Goal: Task Accomplishment & Management: Use online tool/utility

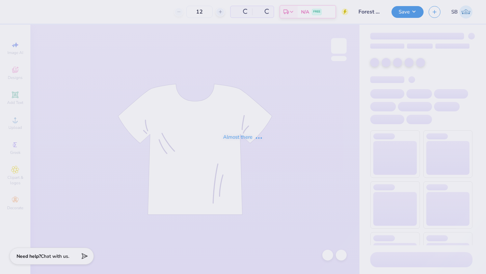
type input "50"
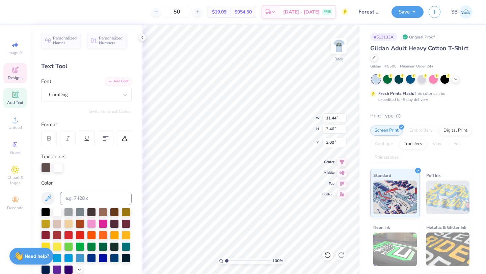
type input "11.44"
type input "3.46"
click at [142, 38] on polyline at bounding box center [142, 37] width 1 height 3
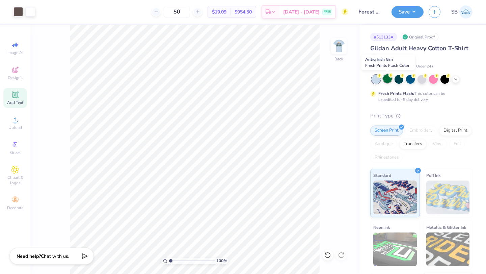
click at [386, 80] on div at bounding box center [387, 78] width 9 height 9
click at [454, 80] on icon at bounding box center [454, 78] width 5 height 5
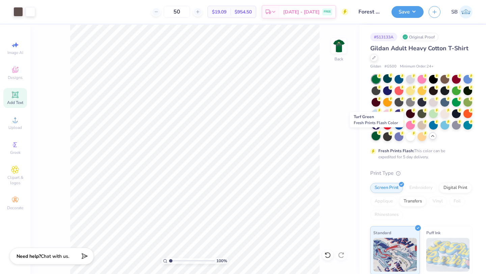
click at [375, 137] on div at bounding box center [375, 135] width 9 height 9
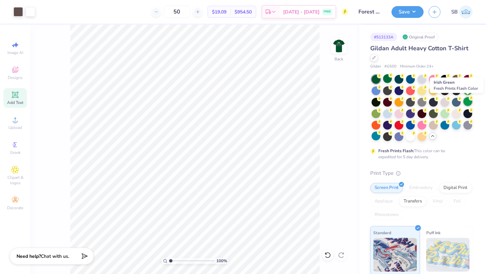
click at [465, 102] on div at bounding box center [467, 101] width 9 height 9
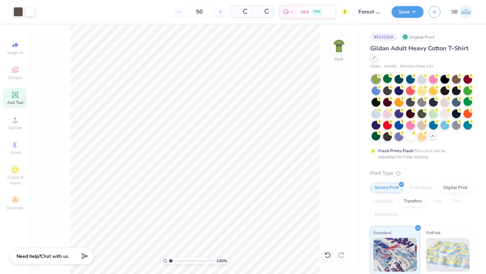
click at [466, 100] on div at bounding box center [467, 101] width 9 height 9
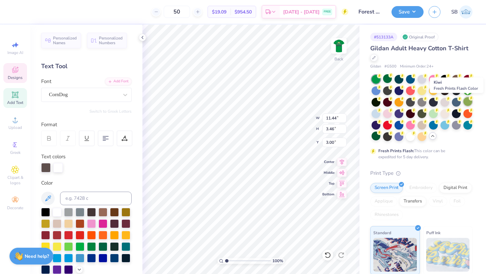
click at [468, 102] on div at bounding box center [467, 101] width 9 height 9
click at [48, 170] on div at bounding box center [45, 166] width 9 height 9
click at [48, 169] on div at bounding box center [45, 167] width 9 height 9
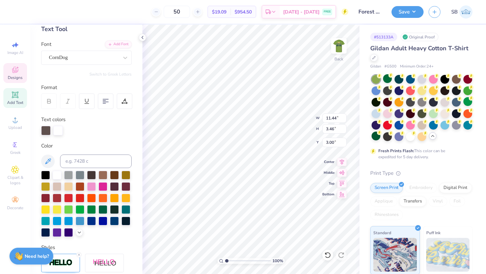
scroll to position [38, 0]
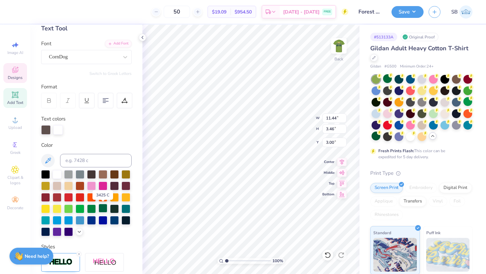
click at [104, 209] on div at bounding box center [102, 208] width 9 height 9
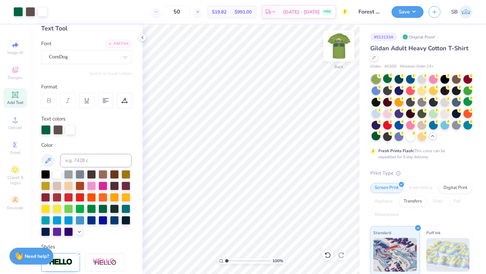
click at [333, 51] on img at bounding box center [338, 45] width 27 height 27
click at [337, 52] on img at bounding box center [338, 45] width 27 height 27
click at [337, 50] on img at bounding box center [338, 45] width 27 height 27
click at [333, 50] on img at bounding box center [338, 45] width 27 height 27
click at [453, 112] on div at bounding box center [455, 113] width 9 height 9
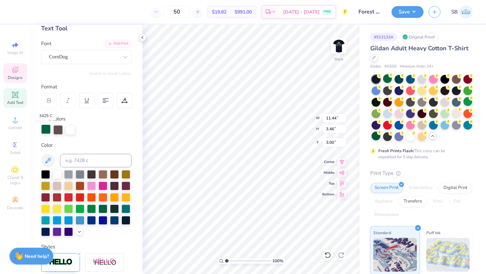
click at [47, 128] on div at bounding box center [45, 128] width 9 height 9
click at [83, 222] on div at bounding box center [80, 219] width 9 height 9
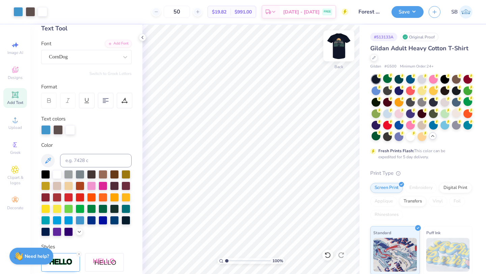
click at [339, 42] on img at bounding box center [338, 45] width 27 height 27
click at [339, 42] on img at bounding box center [338, 45] width 13 height 13
click at [337, 51] on img at bounding box center [338, 45] width 27 height 27
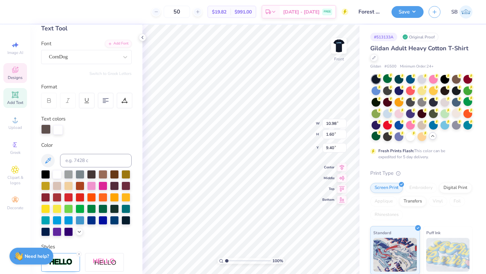
click at [47, 128] on div at bounding box center [45, 128] width 9 height 9
click at [79, 219] on div at bounding box center [80, 219] width 9 height 9
type input "10.25"
type input "1.15"
type input "8.58"
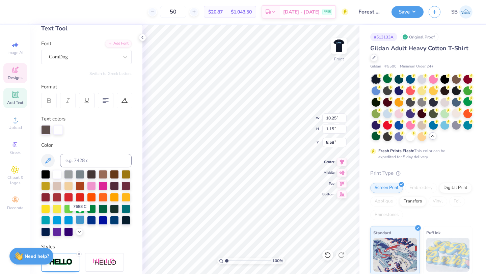
click at [81, 222] on div at bounding box center [80, 219] width 9 height 9
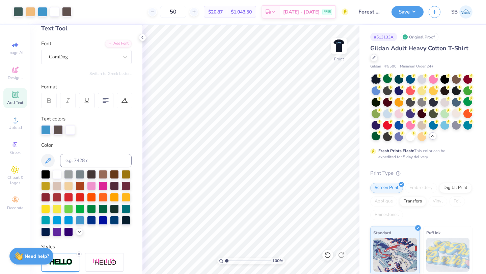
click at [22, 104] on span "Add Text" at bounding box center [15, 102] width 16 height 5
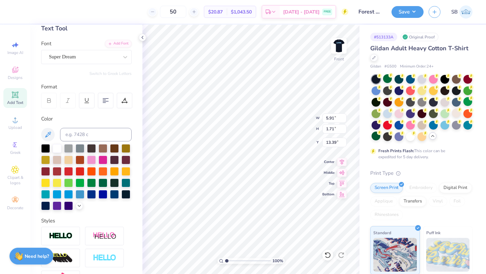
type input "19.16"
type textarea "p"
type textarea "PENN STATE"
click at [92, 56] on div "Super Dream" at bounding box center [83, 57] width 71 height 10
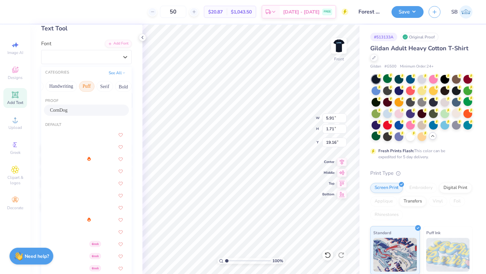
scroll to position [0, 19]
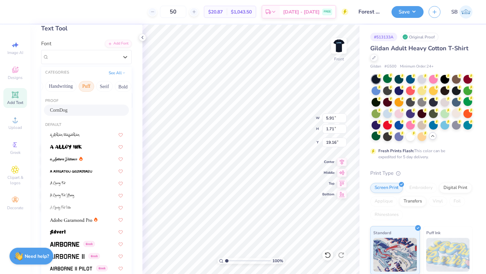
click at [105, 88] on button "Serif" at bounding box center [104, 86] width 17 height 11
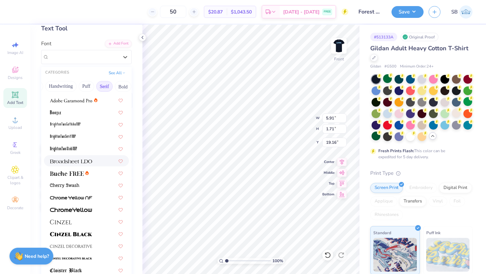
scroll to position [0, 0]
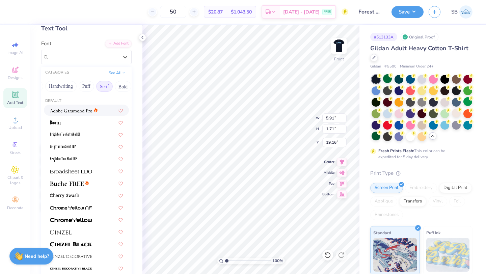
click at [77, 113] on span at bounding box center [71, 110] width 42 height 7
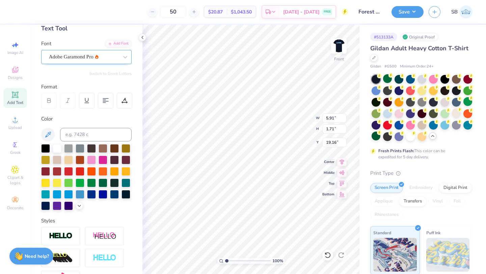
click at [73, 60] on div at bounding box center [83, 56] width 69 height 9
click at [335, 49] on img at bounding box center [338, 45] width 27 height 27
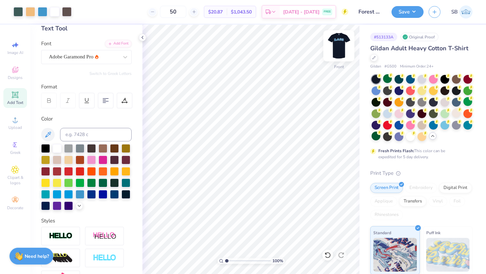
click at [337, 52] on img at bounding box center [338, 45] width 27 height 27
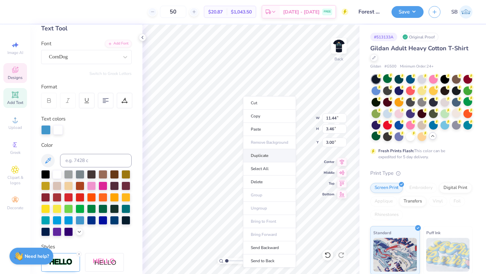
click at [256, 155] on li "Duplicate" at bounding box center [269, 155] width 53 height 13
type input "8.40"
type textarea "P"
type textarea "PENN STATE"
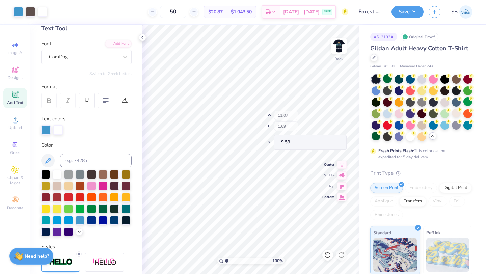
type input "11.07"
type input "1.69"
type input "9.59"
type input "1.31"
type input "2.25"
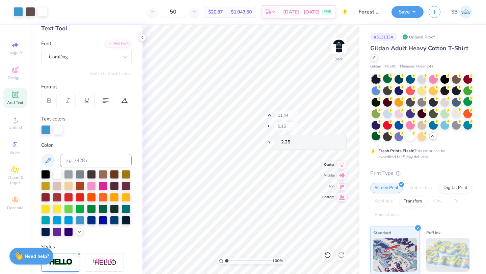
type input "2.49"
click at [328, 255] on icon at bounding box center [327, 255] width 7 height 7
type input "2.74"
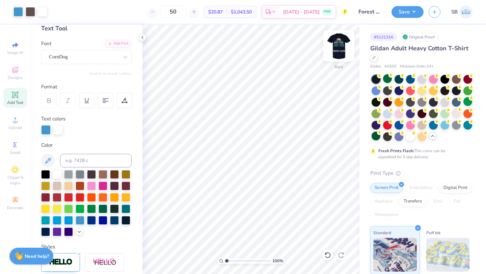
click at [343, 52] on img at bounding box center [338, 45] width 27 height 27
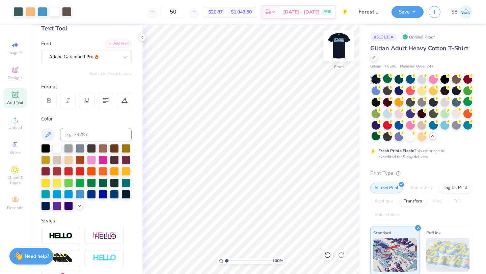
click at [335, 47] on img at bounding box center [338, 45] width 27 height 27
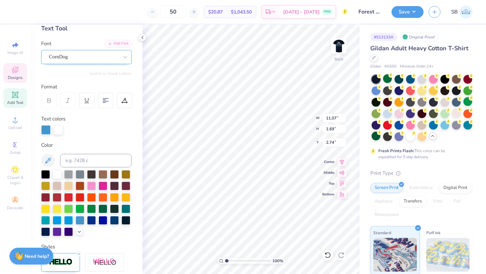
click at [81, 55] on div "CornDog" at bounding box center [83, 57] width 71 height 10
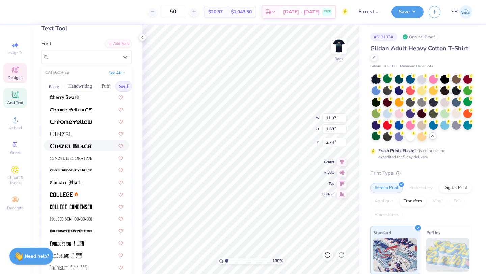
scroll to position [101, 0]
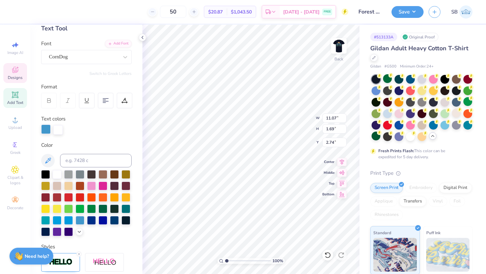
click at [45, 131] on div at bounding box center [45, 128] width 9 height 9
click at [58, 173] on div at bounding box center [57, 173] width 9 height 9
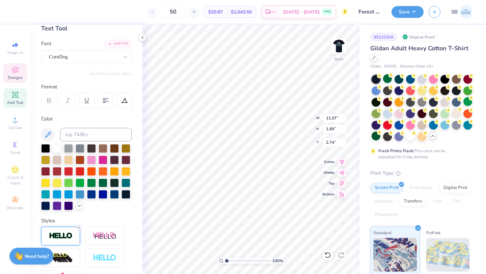
click at [80, 227] on icon at bounding box center [79, 228] width 4 height 4
type input "11.01"
type input "1.63"
type input "2.77"
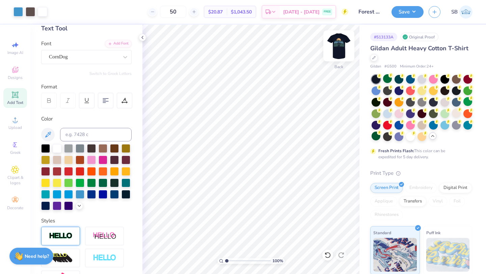
click at [337, 44] on img at bounding box center [338, 45] width 27 height 27
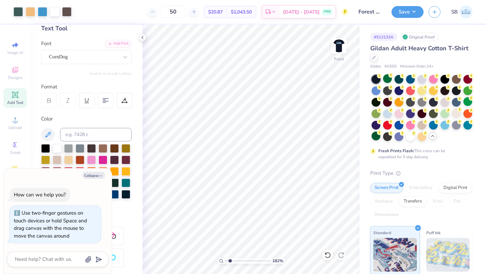
type input "1.82"
type textarea "x"
type input "1.82"
click at [230, 261] on input "range" at bounding box center [248, 261] width 46 height 6
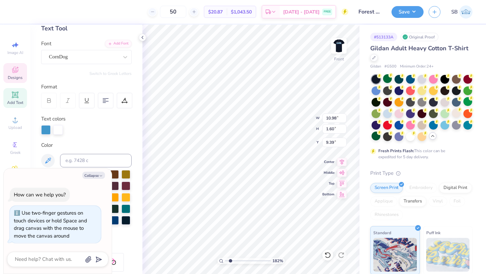
type textarea "x"
type input "9.60"
type textarea "x"
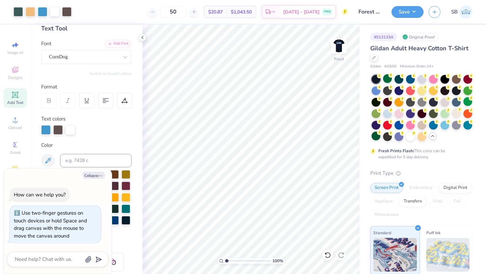
drag, startPoint x: 229, startPoint y: 261, endPoint x: 223, endPoint y: 260, distance: 6.1
type input "1"
click at [225, 260] on input "range" at bounding box center [248, 261] width 46 height 6
type textarea "x"
type input "11.69"
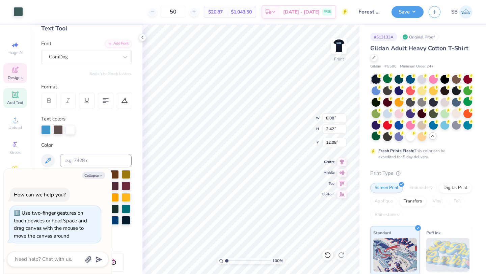
type input "1.47"
type input "13.54"
type textarea "x"
type input "12.88"
type input "6.18"
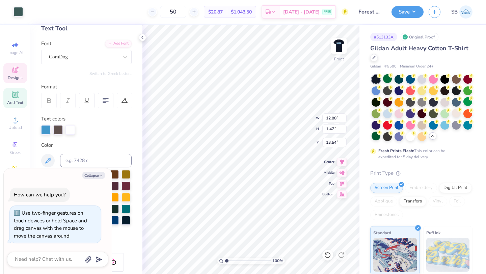
type input "8.83"
type textarea "x"
type input "7.66"
type textarea "x"
type input "11.11"
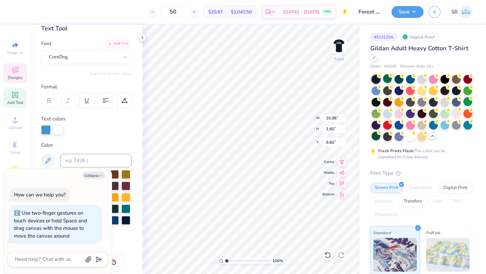
type textarea "x"
type input "10.25"
type input "1.15"
type input "8.83"
type textarea "x"
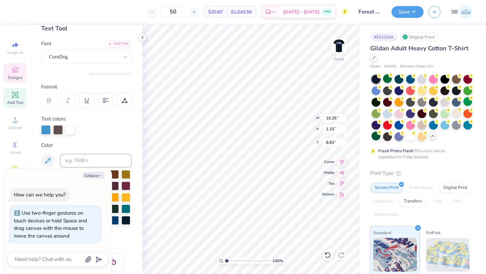
type input "9.61"
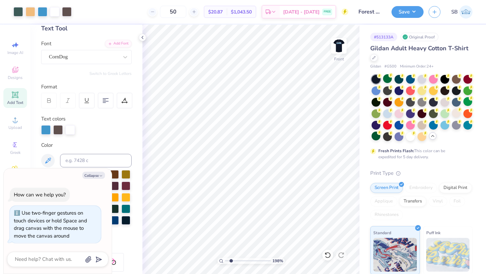
drag, startPoint x: 226, startPoint y: 261, endPoint x: 231, endPoint y: 262, distance: 4.4
type input "1.98"
click at [231, 262] on input "range" at bounding box center [248, 261] width 46 height 6
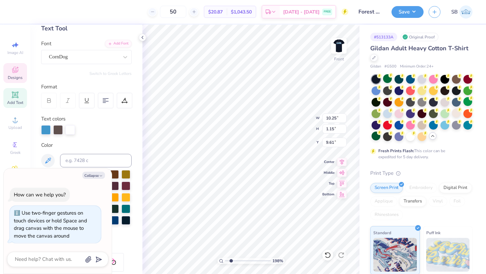
type textarea "x"
type input "9.47"
type textarea "x"
type input "10.98"
type input "1.60"
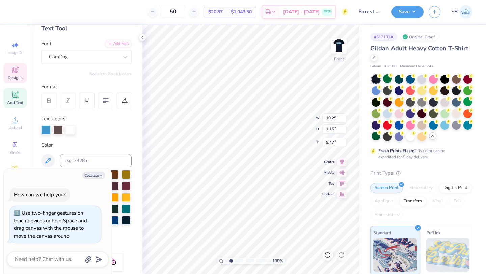
type input "10.31"
type textarea "x"
type input "10.25"
type input "1.15"
type input "9.47"
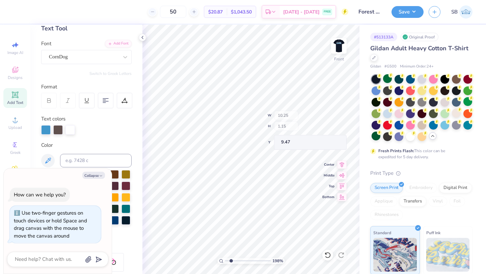
type textarea "x"
drag, startPoint x: 232, startPoint y: 260, endPoint x: 222, endPoint y: 260, distance: 10.1
type input "1"
click at [225, 260] on input "range" at bounding box center [248, 261] width 46 height 6
type textarea "x"
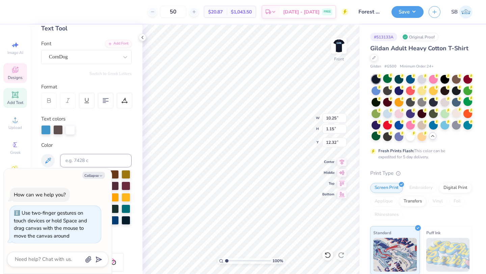
type input "3.00"
type textarea "x"
type input "10.98"
type input "1.60"
type input "13.04"
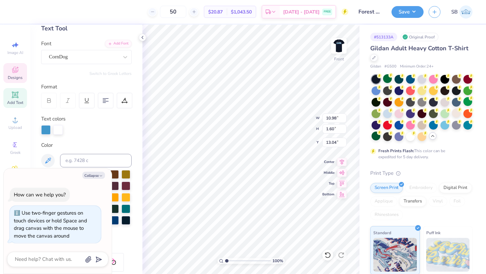
type textarea "x"
type input "10.25"
type input "1.15"
type input "3.00"
click at [99, 174] on icon "button" at bounding box center [101, 176] width 4 height 4
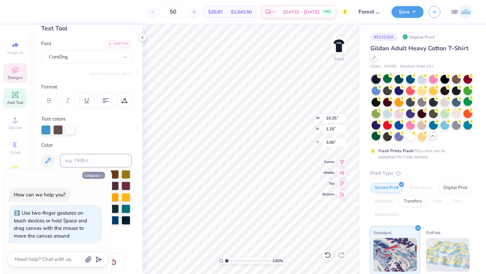
type textarea "x"
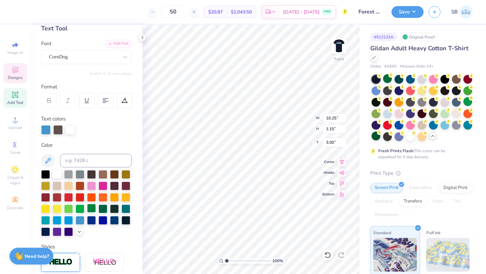
scroll to position [144, 0]
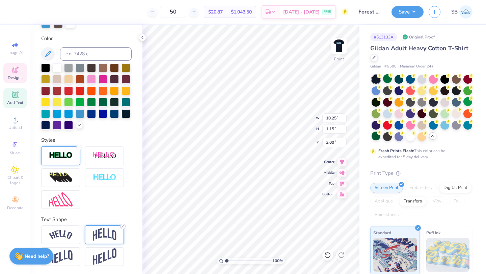
click at [123, 226] on icon at bounding box center [123, 226] width 4 height 4
type input "0.72"
type input "3.21"
type input "10.98"
type input "1.60"
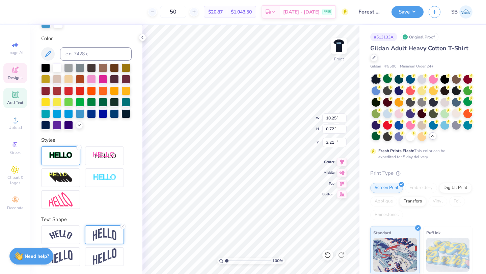
type input "13.04"
click at [122, 226] on icon at bounding box center [123, 226] width 4 height 4
type input "1.14"
type input "13.27"
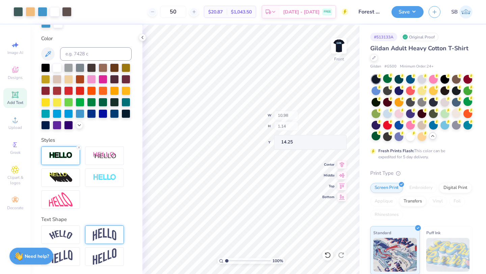
type input "14.25"
type input "3.74"
type input "11.70"
type input "0.82"
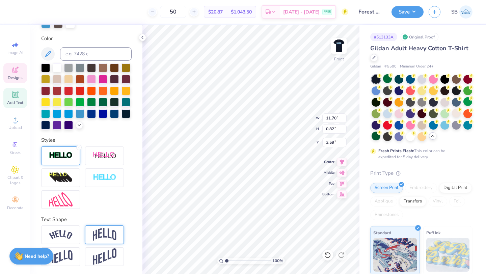
type input "3.59"
type textarea "L"
paste textarea "Architecture"
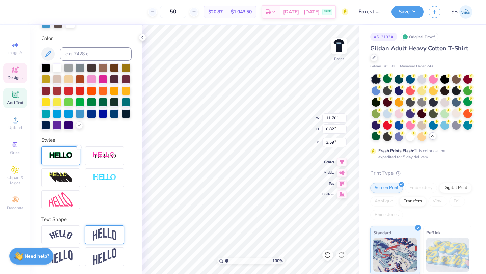
scroll to position [0, 4]
type textarea "LANDSCAPE ARCHITECTURE"
type textarea "S"
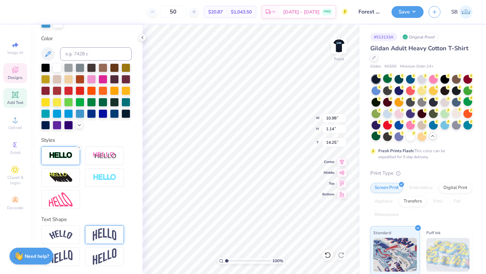
type textarea "STUDENT SOCIETY"
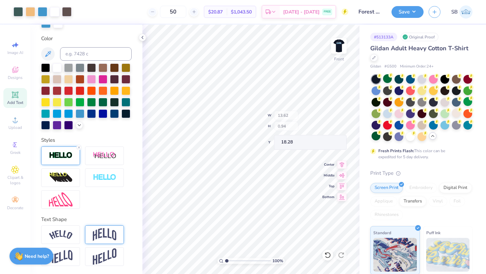
type input "18.28"
type input "8.33"
type input "6.66"
type input "13.94"
type input "0.62"
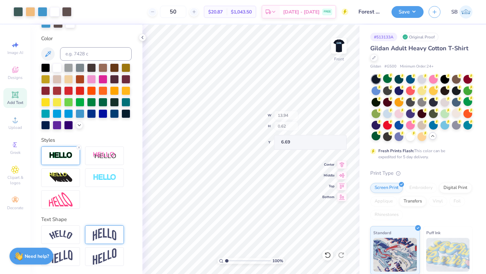
type input "6.69"
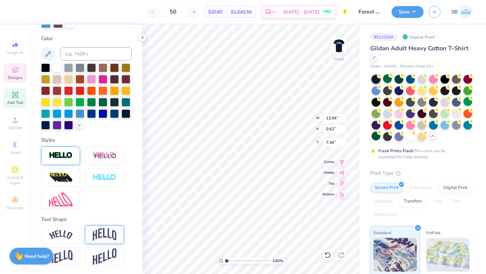
type input "7.46"
click at [91, 235] on div at bounding box center [104, 234] width 39 height 19
type input "3.48"
type input "6.04"
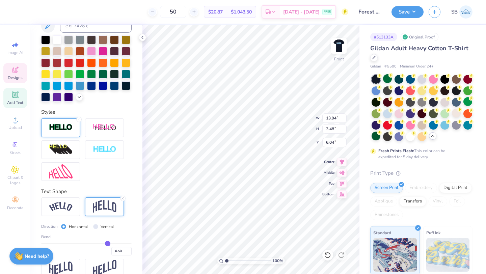
scroll to position [183, 0]
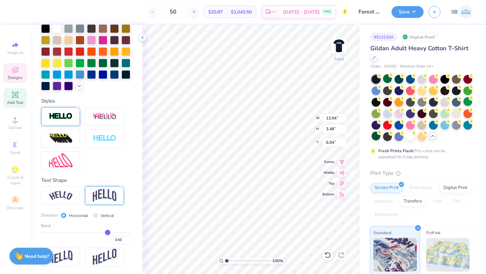
type input "0.49"
type input "0.48"
type input "0.47"
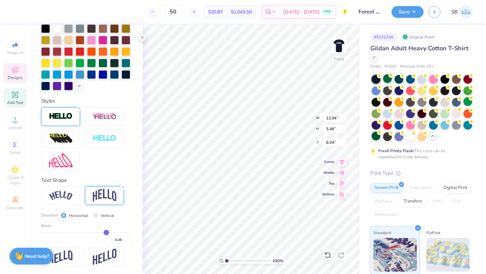
type input "0.47"
type input "0.46"
type input "0.45"
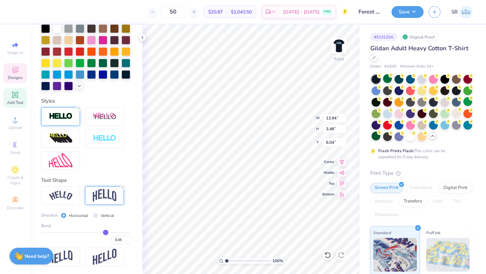
type input "0.44"
type input "0.43"
type input "0.42"
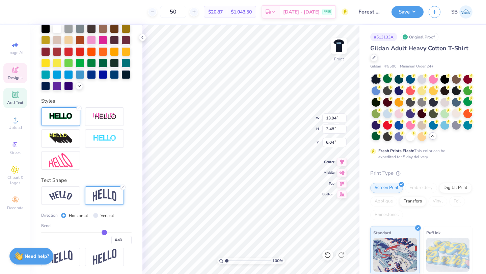
type input "0.42"
type input "0.41"
type input "0.4"
type input "0.40"
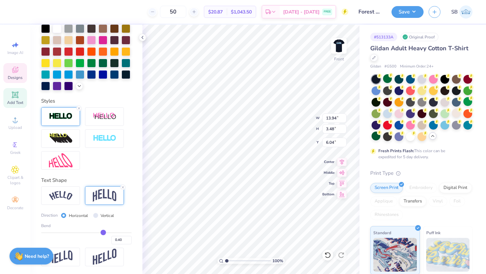
type input "0.39"
type input "0.38"
type input "0.37"
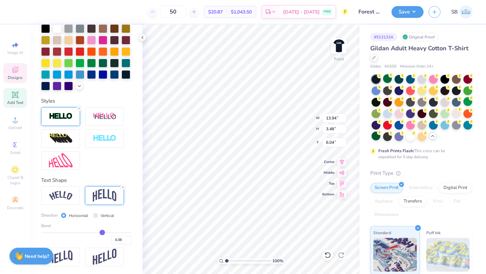
type input "0.37"
type input "0.36"
type input "0.35"
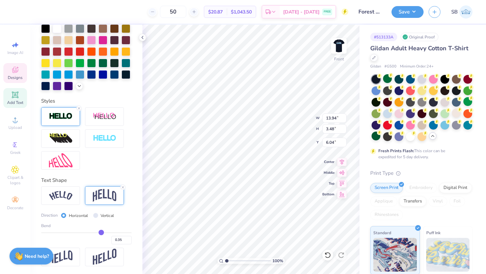
type input "0.34"
type input "0.33"
type input "0.32"
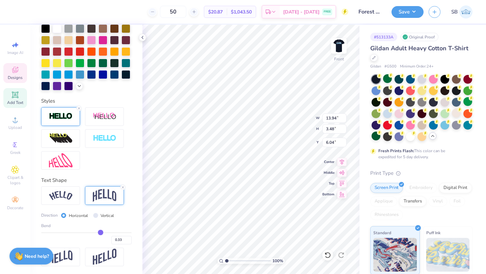
type input "0.32"
type input "0.31"
type input "0.3"
type input "0.30"
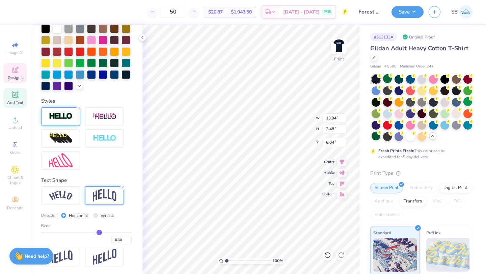
type input "0.29"
type input "0.28"
type input "0.27"
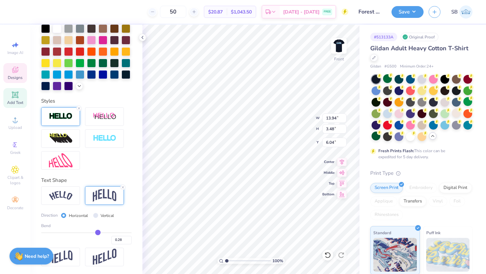
type input "0.27"
type input "0.26"
type input "0.25"
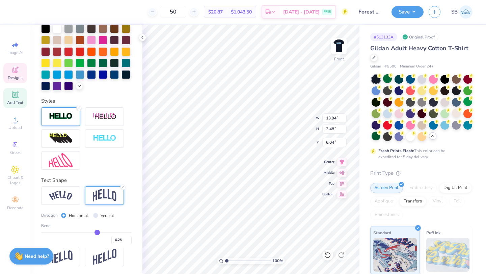
drag, startPoint x: 108, startPoint y: 232, endPoint x: 97, endPoint y: 231, distance: 10.8
type input "0.25"
click at [97, 232] on input "range" at bounding box center [86, 232] width 90 height 1
type input "1.99"
type input "6.78"
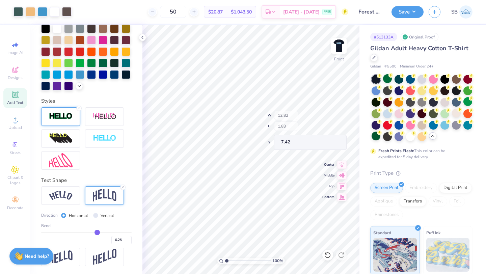
type input "7.42"
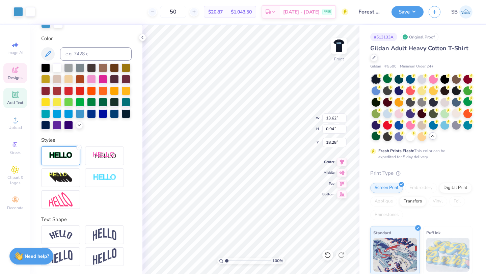
scroll to position [144, 0]
type input "18.05"
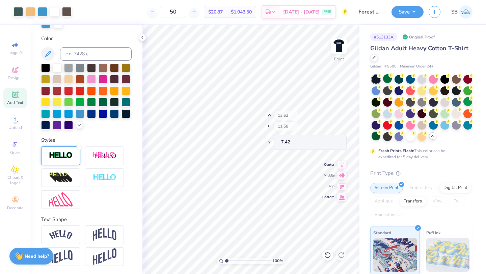
type input "5.54"
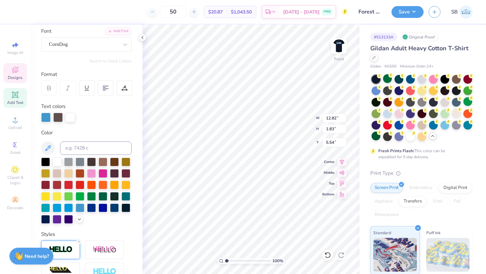
scroll to position [0, 0]
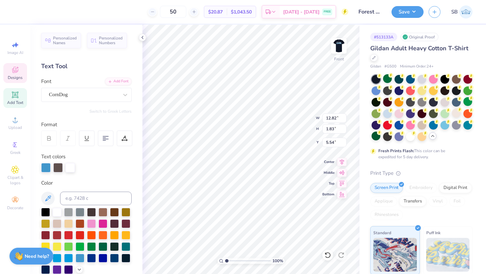
type input "13.62"
type input "0.94"
type input "16.18"
type input "12.82"
type input "1.83"
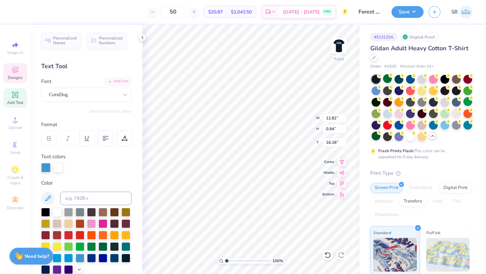
type input "20.13"
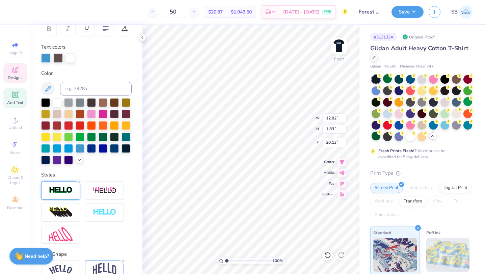
scroll to position [144, 0]
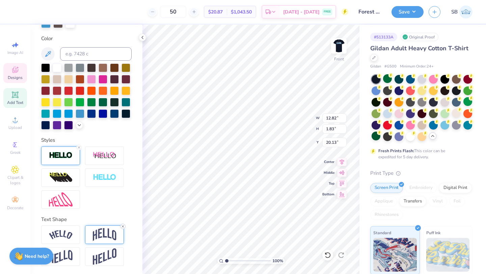
click at [122, 226] on icon at bounding box center [123, 226] width 4 height 4
type input "0.57"
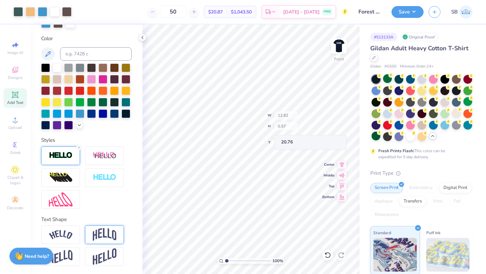
type input "16.47"
type input "17.35"
click at [327, 255] on icon at bounding box center [327, 255] width 7 height 7
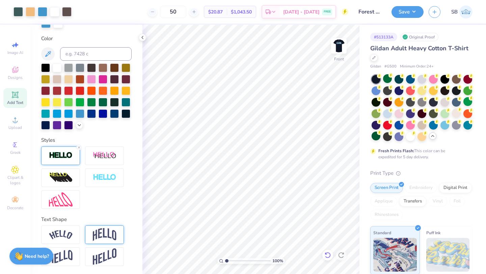
click at [327, 255] on icon at bounding box center [327, 255] width 7 height 7
click at [328, 255] on icon at bounding box center [327, 255] width 7 height 7
click at [16, 11] on div at bounding box center [17, 10] width 9 height 9
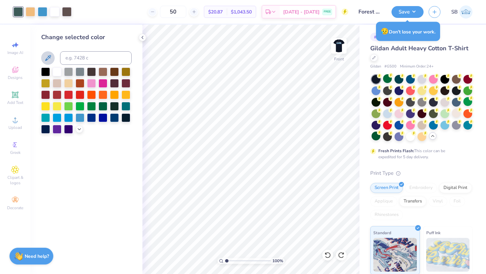
click at [50, 52] on button at bounding box center [47, 57] width 13 height 13
click at [80, 156] on div "Change selected color" at bounding box center [86, 149] width 112 height 249
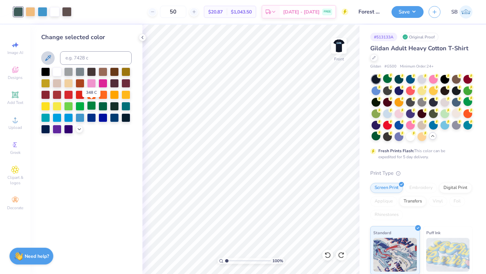
click at [92, 107] on div at bounding box center [91, 105] width 9 height 9
click at [102, 106] on div at bounding box center [102, 105] width 9 height 9
click at [103, 105] on div at bounding box center [102, 105] width 9 height 9
click at [81, 128] on icon at bounding box center [79, 128] width 5 height 5
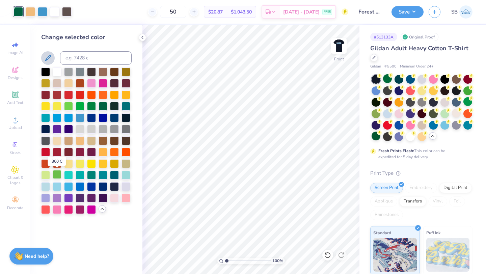
click at [59, 178] on div at bounding box center [57, 174] width 9 height 9
click at [92, 104] on div at bounding box center [91, 105] width 9 height 9
click at [337, 50] on img at bounding box center [338, 45] width 27 height 27
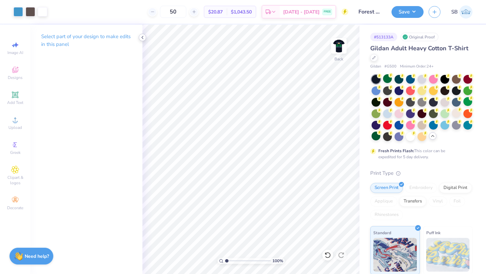
click at [142, 36] on polyline at bounding box center [142, 37] width 1 height 3
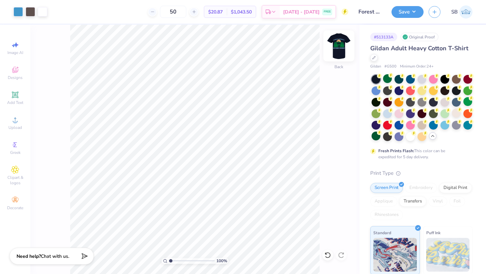
click at [335, 42] on img at bounding box center [338, 45] width 27 height 27
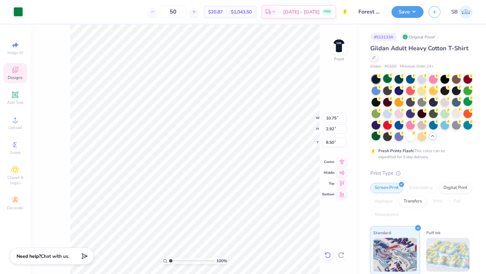
click at [326, 256] on icon at bounding box center [327, 255] width 7 height 7
click at [340, 254] on icon at bounding box center [340, 255] width 7 height 7
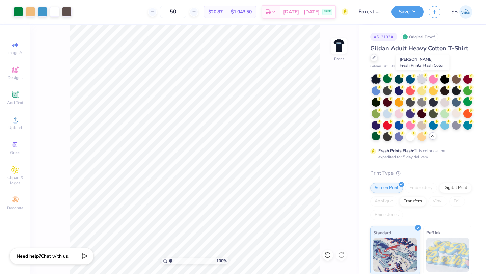
click at [419, 79] on div at bounding box center [421, 78] width 9 height 9
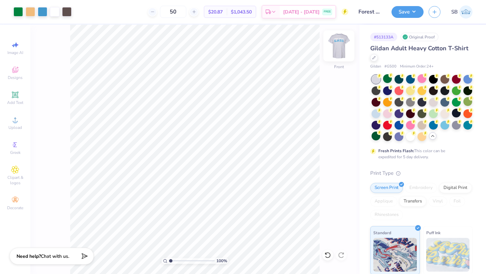
click at [334, 45] on img at bounding box center [338, 45] width 27 height 27
click at [336, 42] on img at bounding box center [338, 45] width 13 height 13
click at [19, 14] on div at bounding box center [17, 10] width 9 height 9
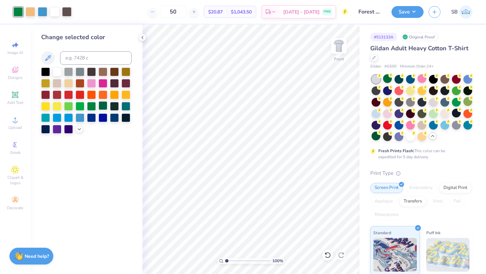
click at [100, 105] on div at bounding box center [102, 105] width 9 height 9
click at [142, 38] on icon at bounding box center [142, 37] width 5 height 5
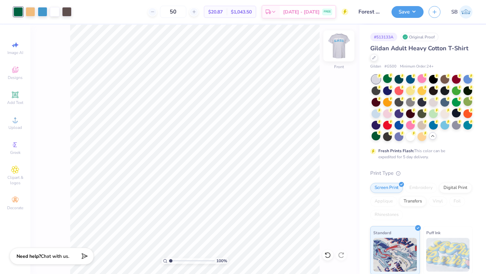
click at [345, 42] on img at bounding box center [338, 45] width 27 height 27
click at [338, 44] on img at bounding box center [338, 45] width 27 height 27
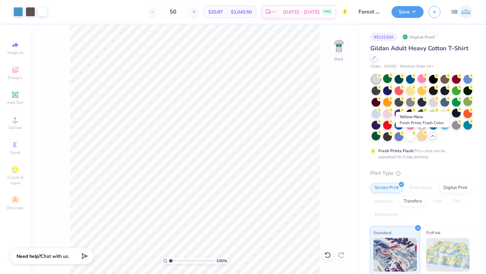
click at [424, 135] on div at bounding box center [421, 135] width 9 height 9
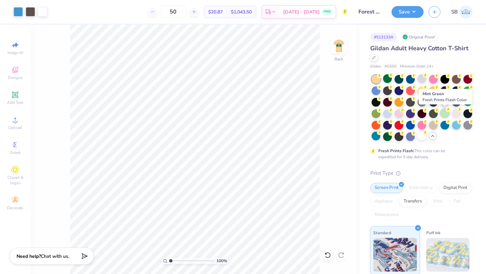
click at [442, 114] on div at bounding box center [444, 113] width 9 height 9
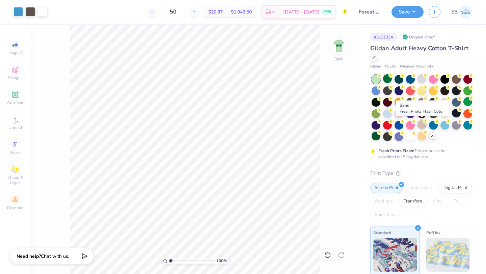
click at [421, 124] on div at bounding box center [421, 124] width 9 height 9
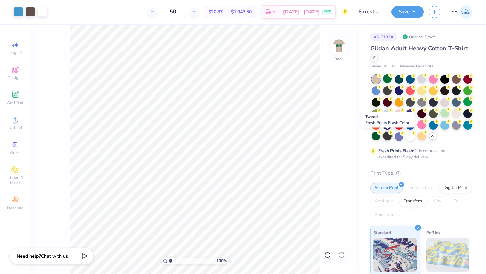
click at [387, 137] on div at bounding box center [387, 135] width 9 height 9
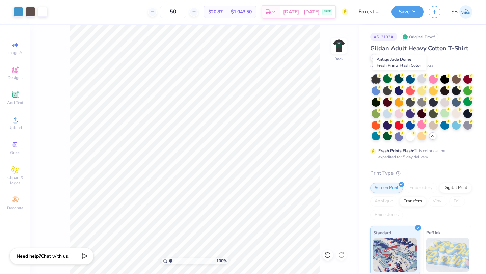
click at [397, 79] on div at bounding box center [398, 78] width 9 height 9
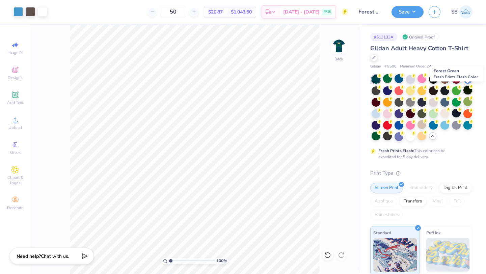
click at [464, 93] on div at bounding box center [467, 90] width 9 height 9
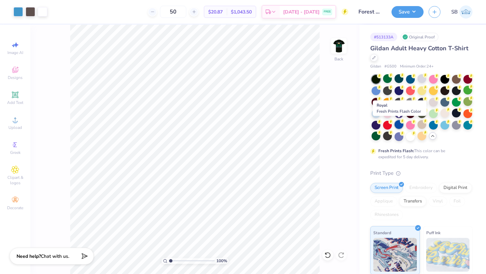
click at [396, 125] on div at bounding box center [398, 124] width 9 height 9
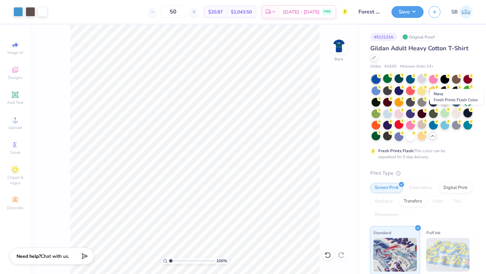
click at [466, 111] on div at bounding box center [467, 113] width 9 height 9
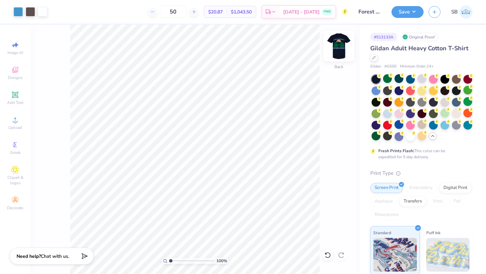
click at [340, 51] on img at bounding box center [338, 45] width 27 height 27
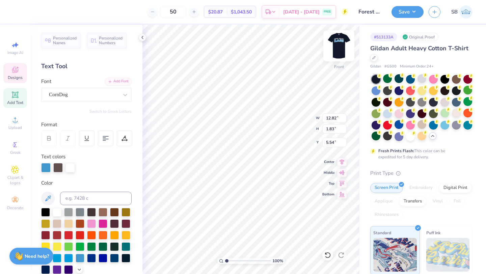
scroll to position [0, 2]
type textarea "LANDSCAPE ARCHITECTURE"
click at [104, 142] on div at bounding box center [106, 138] width 16 height 16
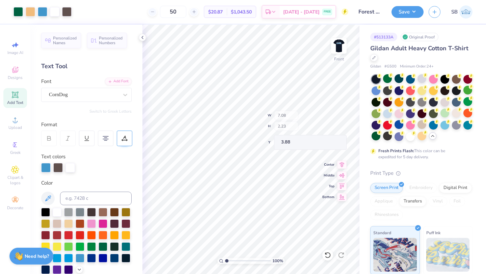
type input "3.88"
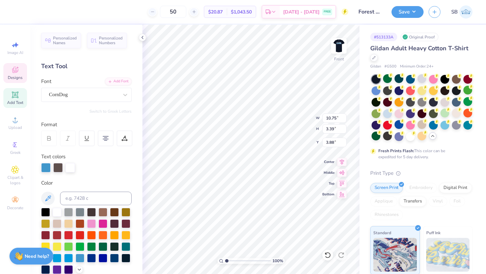
type input "3.85"
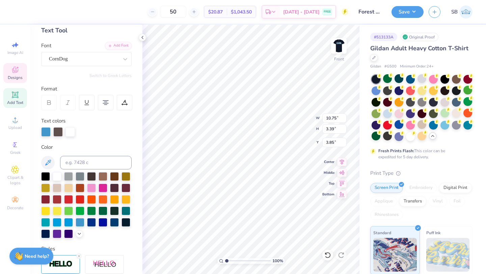
scroll to position [36, 0]
click at [127, 101] on icon at bounding box center [124, 102] width 6 height 6
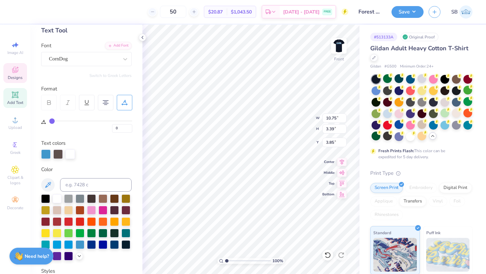
scroll to position [0, 0]
type textarea "ARCHITECTURE"
click at [258, 144] on li "Duplicate" at bounding box center [267, 139] width 53 height 13
type input "3.37"
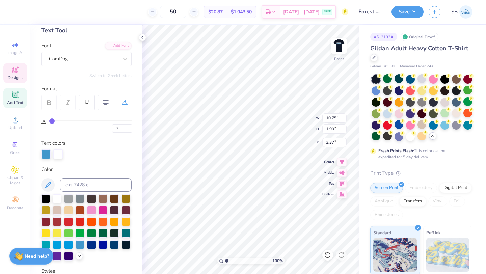
type textarea "LANDSCAPE"
type input "2.56"
type input "5.30"
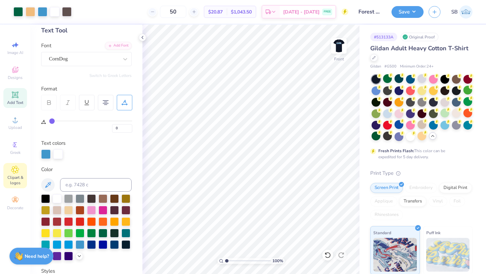
click at [9, 169] on div "Clipart & logos" at bounding box center [15, 175] width 24 height 25
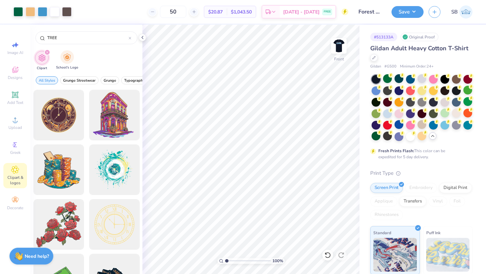
type input "TREE"
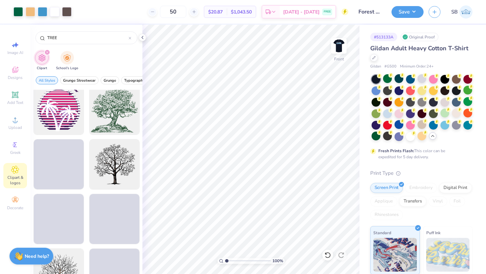
scroll to position [350, 0]
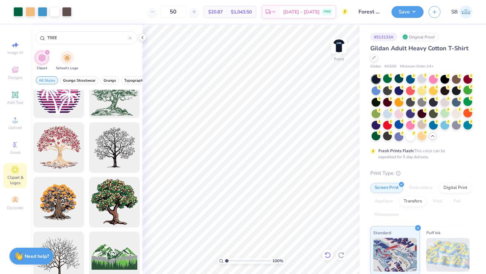
click at [325, 252] on icon at bounding box center [327, 255] width 7 height 7
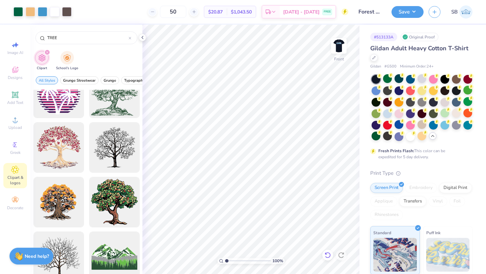
click at [325, 252] on icon at bounding box center [327, 255] width 7 height 7
click at [338, 49] on img at bounding box center [338, 45] width 27 height 27
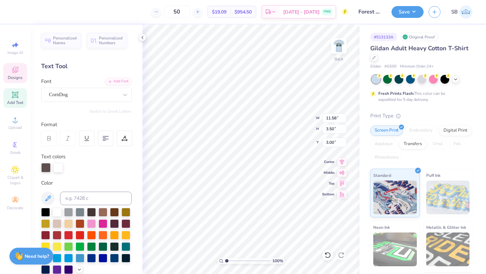
type input "11.58"
type input "3.50"
type input "3.70"
click at [226, 153] on li "Duplicate" at bounding box center [245, 157] width 53 height 13
type input "4.71"
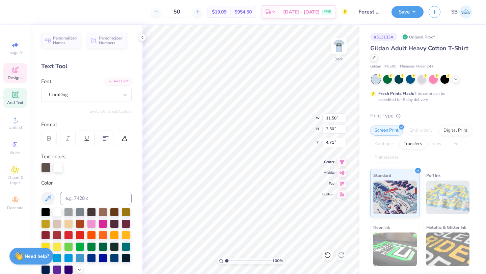
type textarea "PENN STATE"
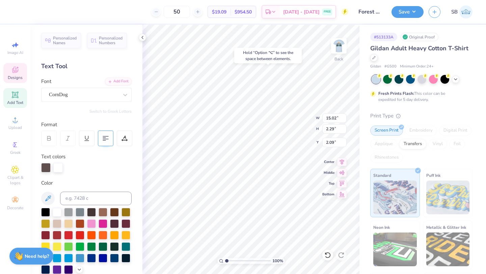
type input "2.09"
click at [45, 169] on div at bounding box center [45, 166] width 9 height 9
click at [55, 212] on div at bounding box center [57, 211] width 9 height 9
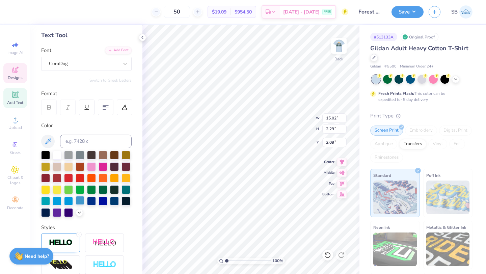
scroll to position [40, 0]
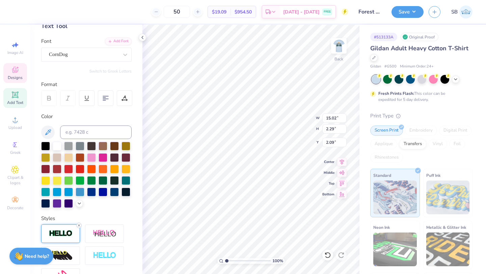
click at [78, 225] on line at bounding box center [79, 225] width 2 height 2
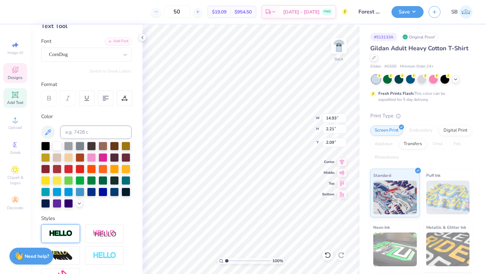
type input "14.93"
type input "2.21"
type input "2.13"
type input "13.19"
type input "1.95"
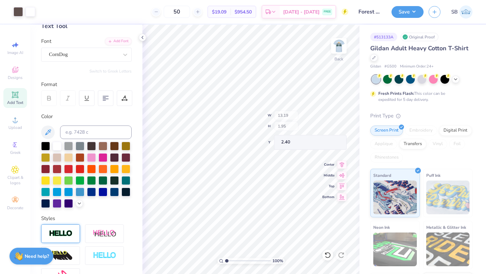
type input "2.40"
type input "2.28"
click at [455, 82] on div at bounding box center [454, 78] width 7 height 7
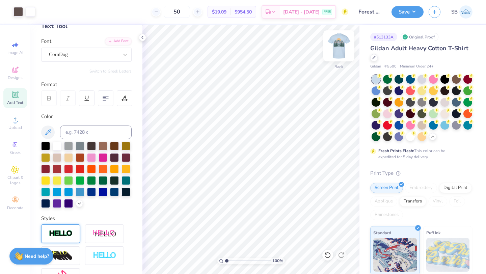
click at [338, 45] on img at bounding box center [338, 45] width 27 height 27
click at [343, 45] on img at bounding box center [338, 45] width 27 height 27
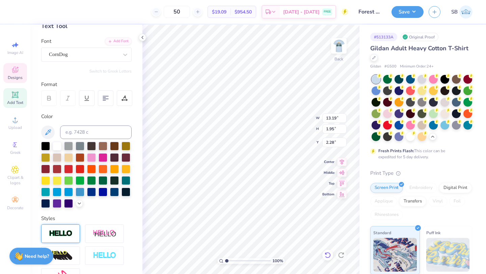
click at [329, 253] on icon at bounding box center [327, 255] width 7 height 7
type input "2.40"
click at [329, 253] on icon at bounding box center [327, 255] width 7 height 7
type input "14.93"
type input "2.21"
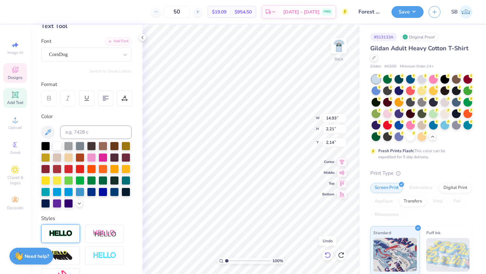
click at [329, 253] on icon at bounding box center [327, 255] width 7 height 7
type input "2.13"
click at [329, 253] on icon at bounding box center [327, 255] width 7 height 7
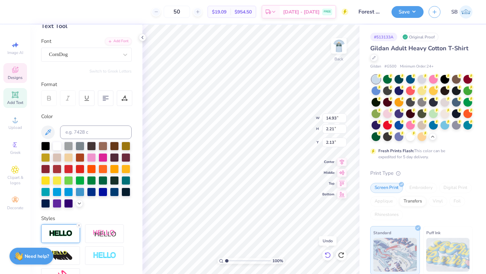
type input "15.02"
type input "2.29"
type input "2.09"
click at [329, 253] on icon at bounding box center [327, 255] width 7 height 7
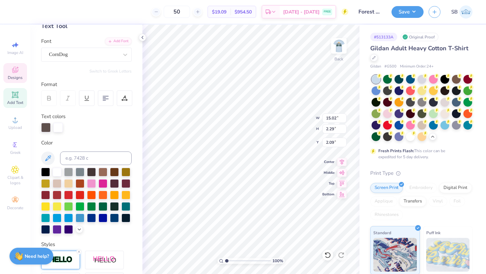
type input "12.88"
type input "1.97"
type input "2.42"
type input "2.37"
click at [80, 251] on icon at bounding box center [79, 251] width 4 height 4
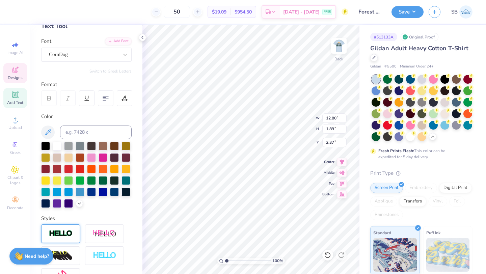
type input "12.80"
type input "1.89"
type input "2.40"
click at [58, 147] on div at bounding box center [57, 145] width 9 height 9
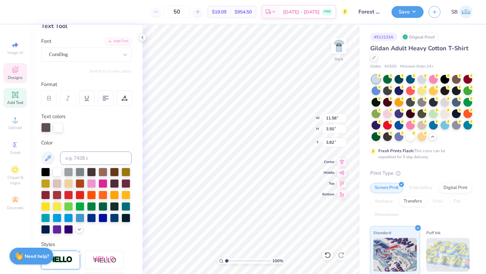
type input "3.82"
click at [141, 39] on icon at bounding box center [142, 37] width 5 height 5
type input "3.87"
